Goal: Entertainment & Leisure: Consume media (video, audio)

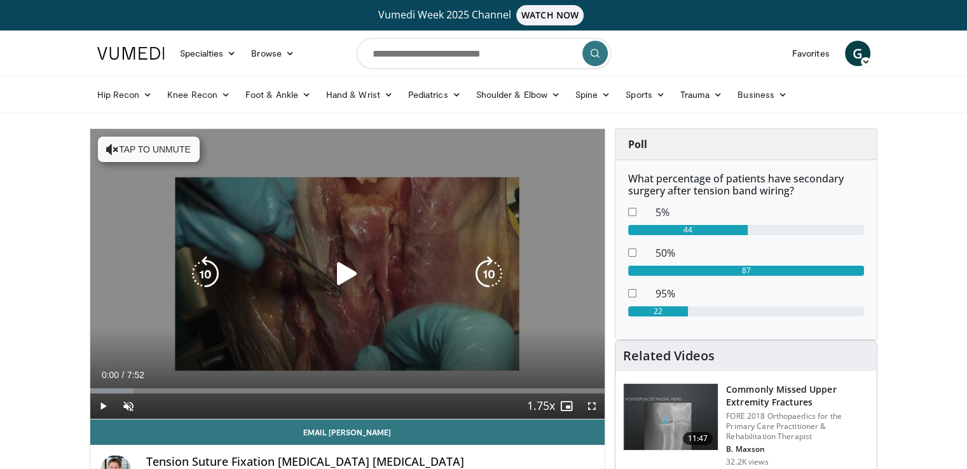
click at [339, 271] on icon "Video Player" at bounding box center [347, 274] width 36 height 36
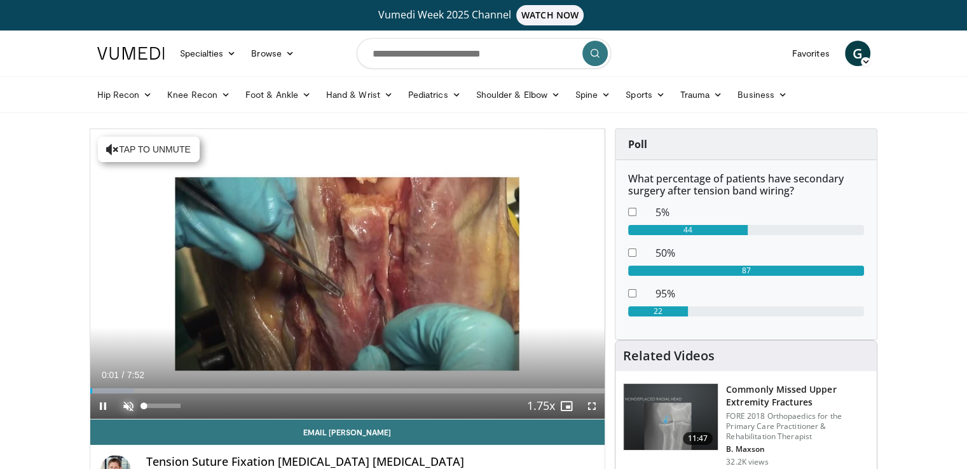
click at [127, 404] on span "Video Player" at bounding box center [128, 405] width 25 height 25
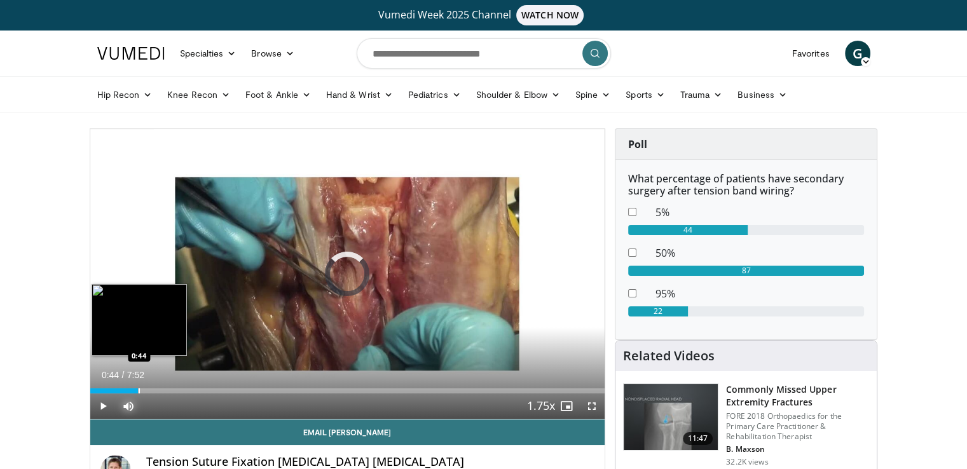
click at [139, 388] on div "Progress Bar" at bounding box center [139, 390] width 1 height 5
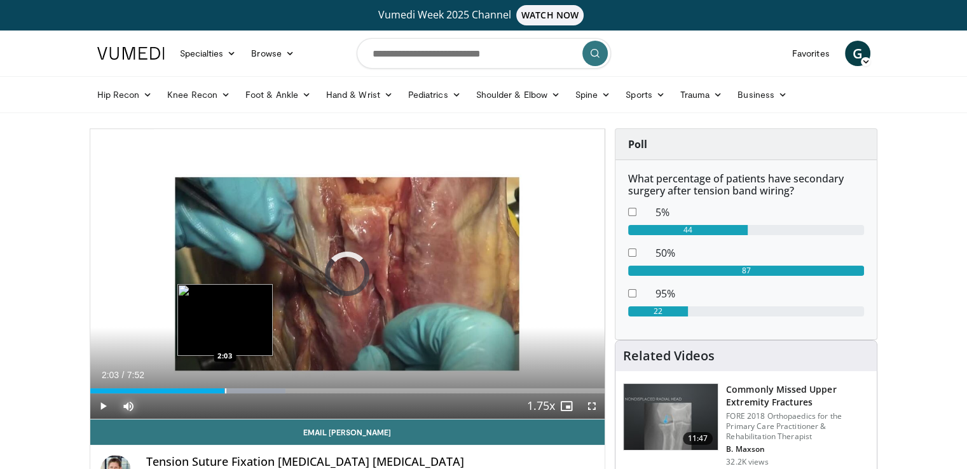
click at [225, 390] on div "Progress Bar" at bounding box center [225, 390] width 1 height 5
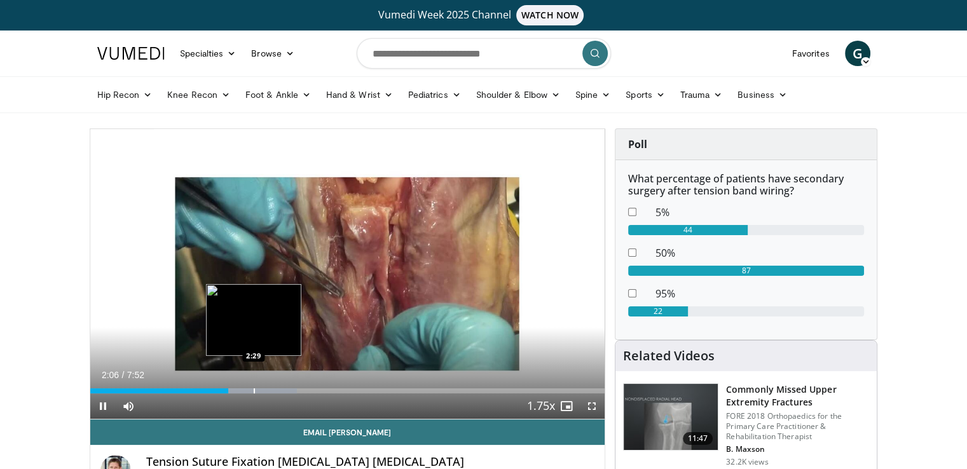
click at [253, 390] on video-js "**********" at bounding box center [347, 274] width 515 height 290
click at [268, 388] on div "Progress Bar" at bounding box center [268, 390] width 1 height 5
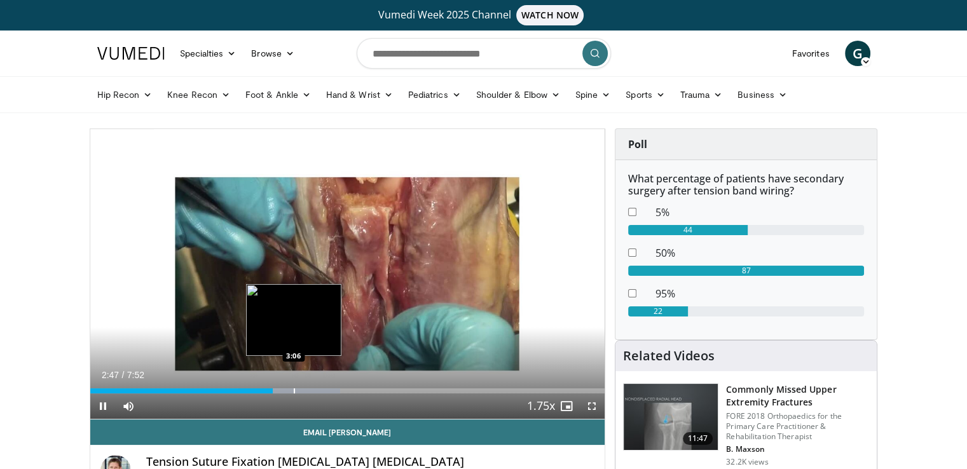
click at [294, 388] on div "Progress Bar" at bounding box center [294, 390] width 1 height 5
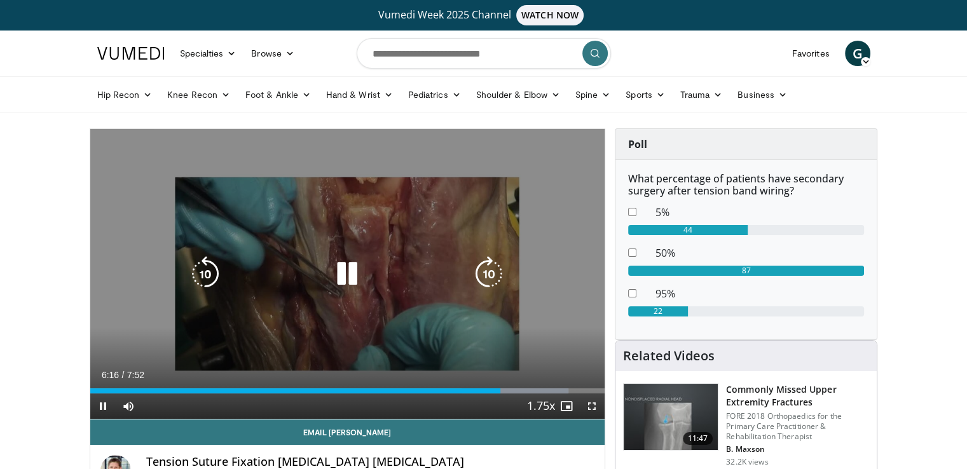
click at [354, 273] on icon "Video Player" at bounding box center [347, 274] width 36 height 36
